Goal: Check status: Check status

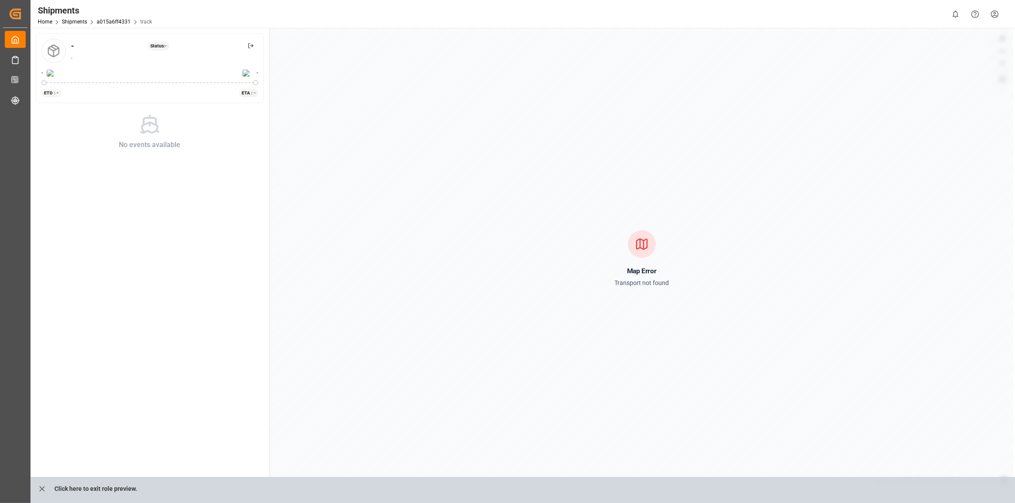
click at [645, 247] on icon at bounding box center [642, 244] width 14 height 14
click at [167, 119] on div "No events available" at bounding box center [150, 132] width 228 height 37
drag, startPoint x: 105, startPoint y: 92, endPoint x: 112, endPoint y: 57, distance: 35.6
click at [104, 92] on div "ETD : - ETA : -" at bounding box center [149, 93] width 217 height 10
click at [111, 26] on div "Shipments Home Shipments a015a6ff4331 track" at bounding box center [95, 14] width 120 height 28
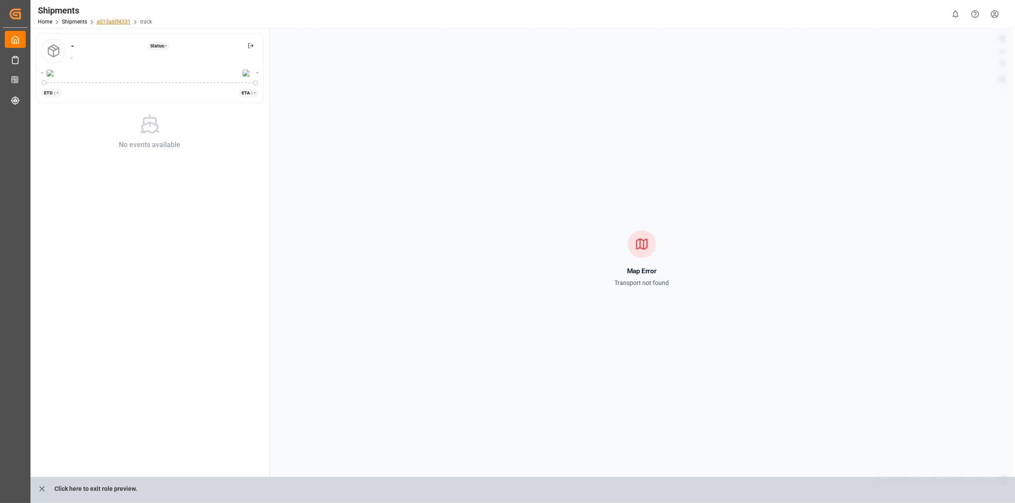
click at [112, 22] on link "a015a6ff4331" at bounding box center [114, 22] width 34 height 6
